Goal: Obtain resource: Download file/media

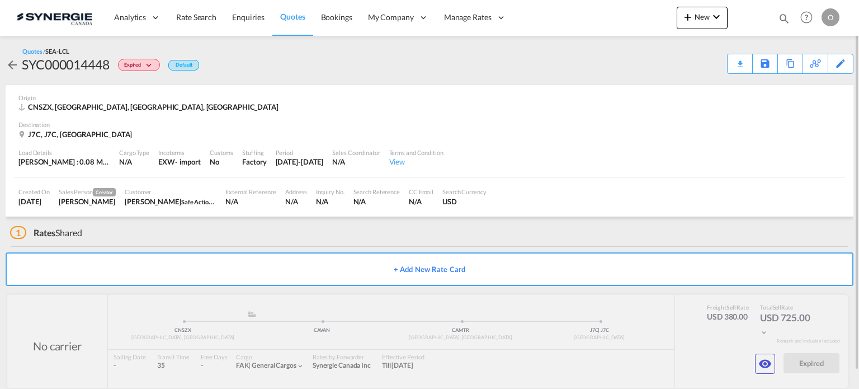
click at [786, 14] on md-icon "icon-magnify" at bounding box center [784, 18] width 12 height 12
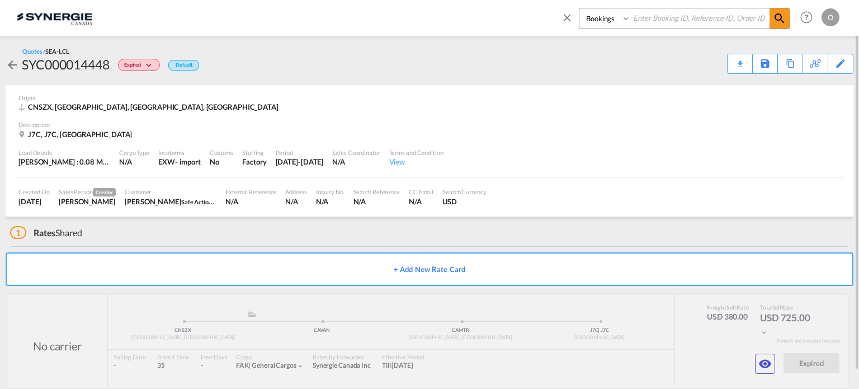
drag, startPoint x: 599, startPoint y: 17, endPoint x: 594, endPoint y: 24, distance: 8.1
click at [599, 17] on select "Bookings Quotes Enquiries" at bounding box center [606, 18] width 53 height 20
select select "Quotes"
click at [580, 8] on select "Bookings Quotes Enquiries" at bounding box center [606, 18] width 53 height 20
click at [621, 37] on div "Quotes / SEA-LCL SYC000014448 Expired Default Download Quote Save As Template C…" at bounding box center [430, 60] width 848 height 49
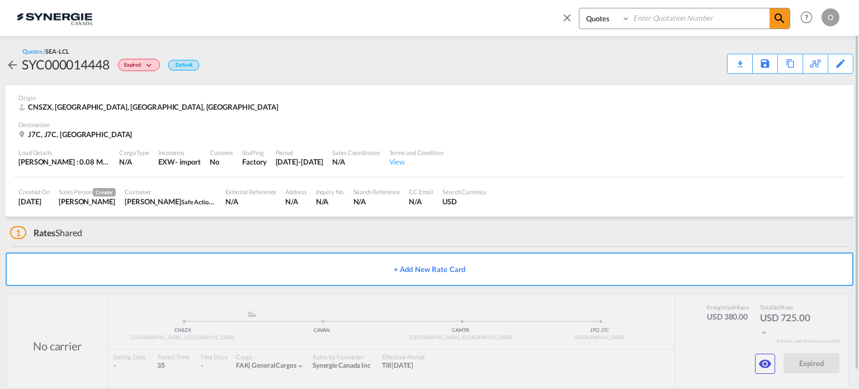
click at [656, 22] on input at bounding box center [700, 18] width 139 height 20
paste input "SYC000013730"
type input "SYC000013730"
click at [779, 15] on md-icon "icon-magnify" at bounding box center [779, 18] width 13 height 13
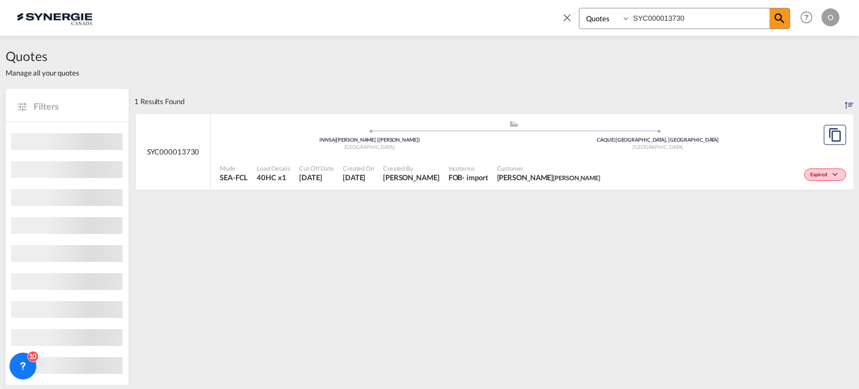
click at [505, 170] on span "Customer" at bounding box center [548, 168] width 103 height 8
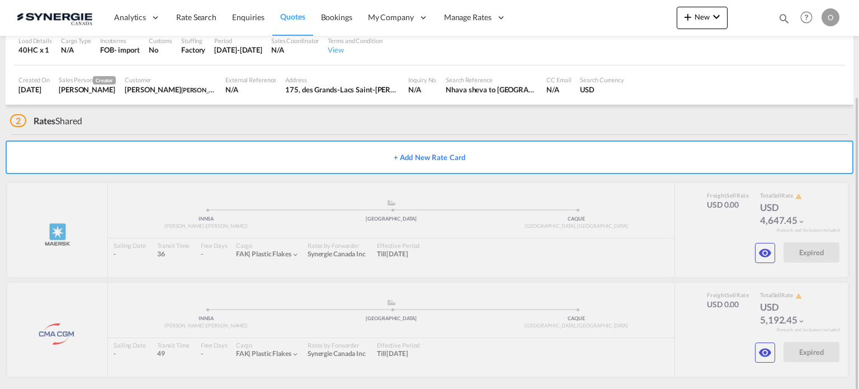
scroll to position [118, 0]
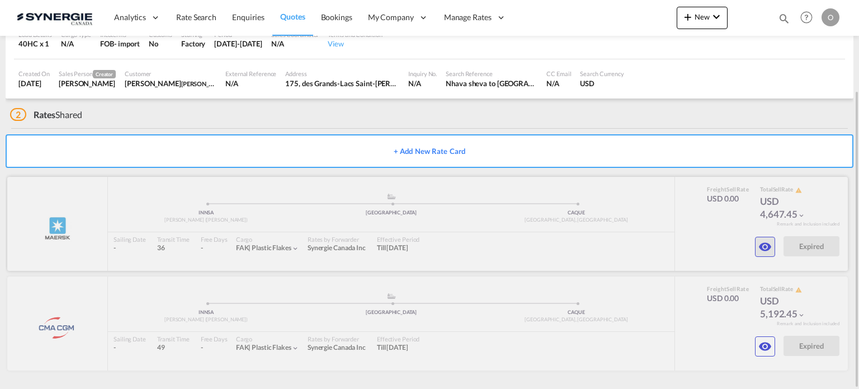
click at [763, 247] on md-icon "icon-eye" at bounding box center [765, 246] width 13 height 13
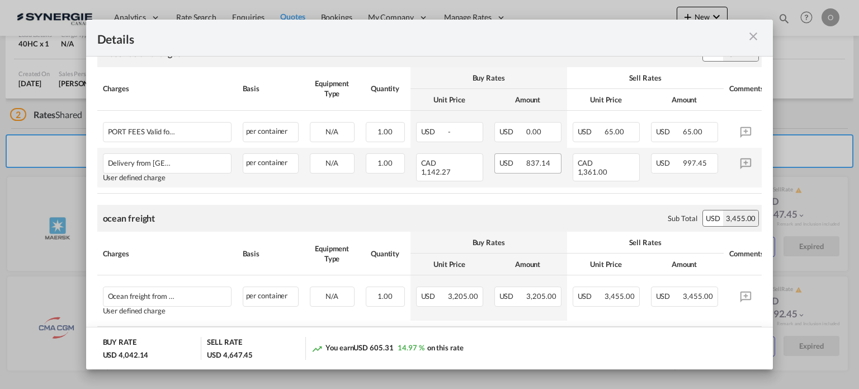
scroll to position [454, 0]
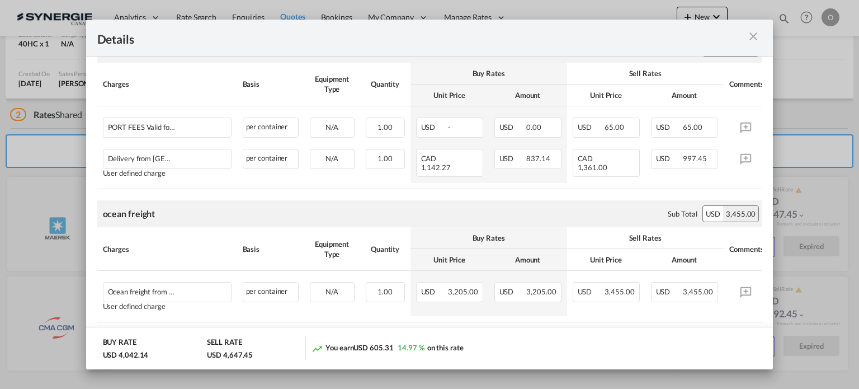
click at [753, 37] on md-icon "icon-close m-3 fg-AAA8AD cursor" at bounding box center [753, 36] width 13 height 13
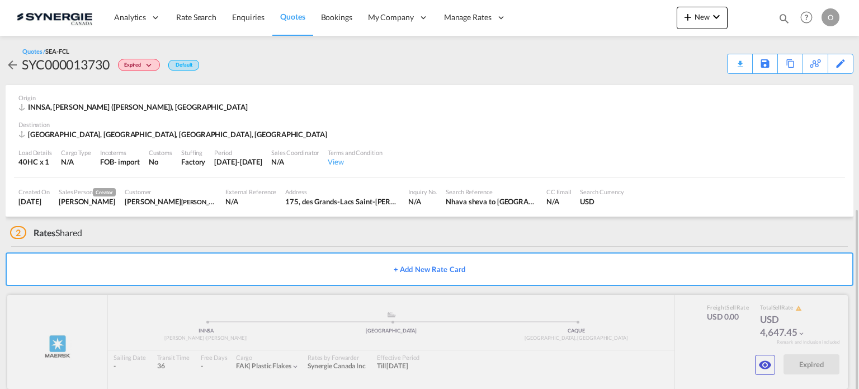
scroll to position [118, 0]
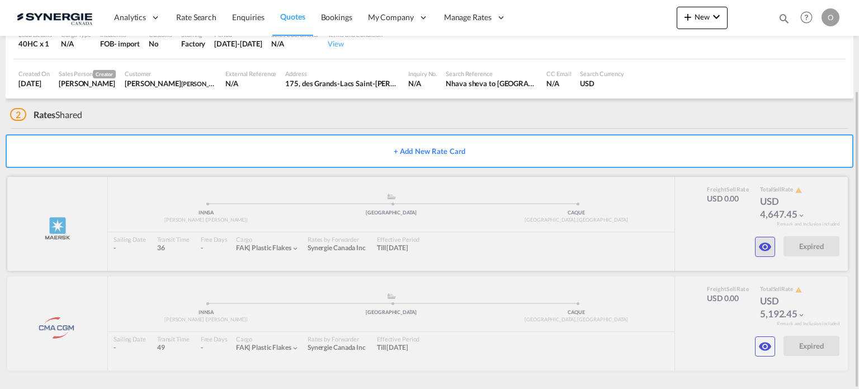
click at [769, 246] on md-icon "icon-eye" at bounding box center [765, 246] width 13 height 13
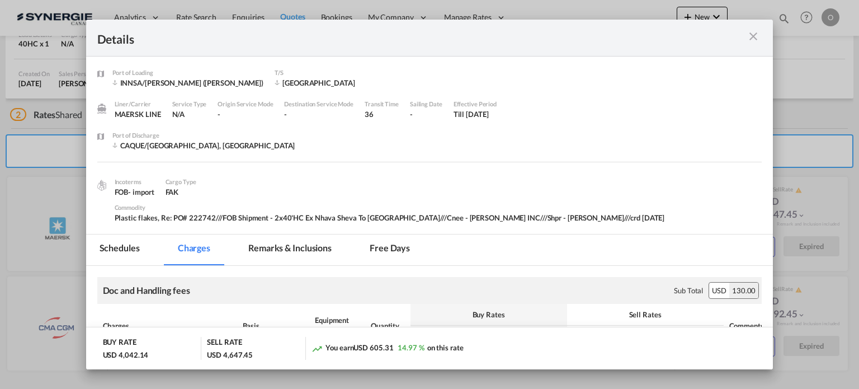
click at [750, 37] on md-icon "icon-close m-3 fg-AAA8AD cursor" at bounding box center [753, 36] width 13 height 13
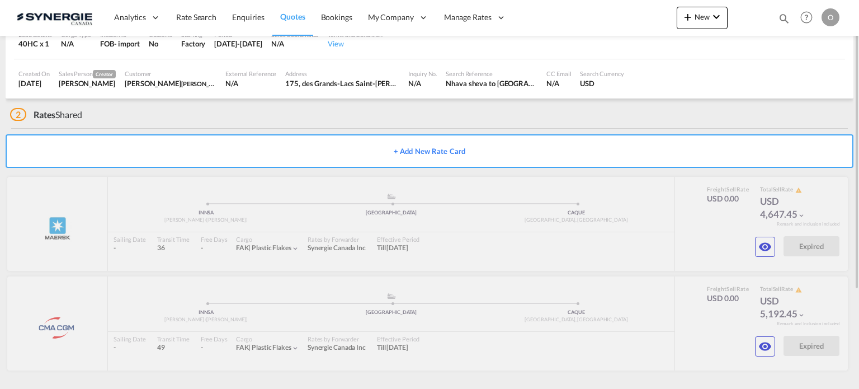
scroll to position [0, 0]
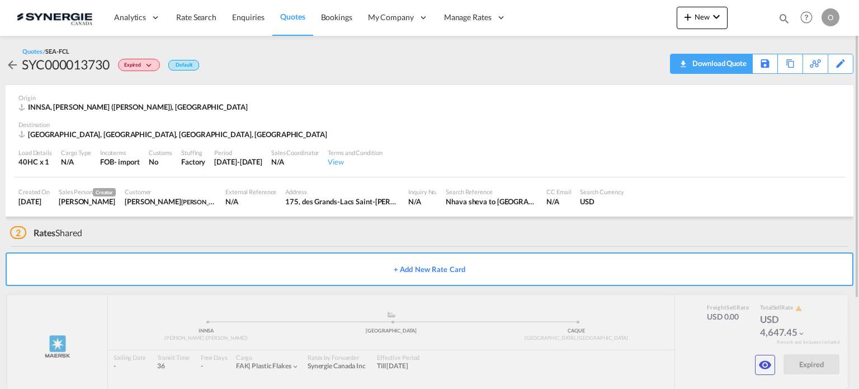
click at [744, 63] on div "Download Quote" at bounding box center [718, 63] width 57 height 18
